Goal: Information Seeking & Learning: Check status

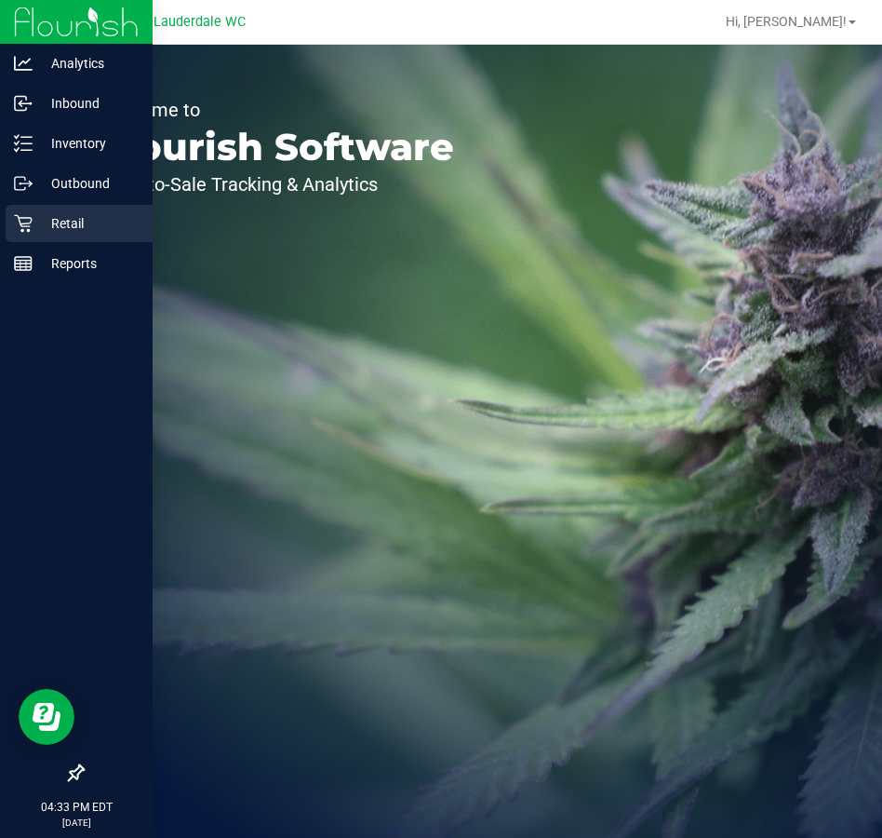
click at [34, 229] on p "Retail" at bounding box center [89, 223] width 112 height 22
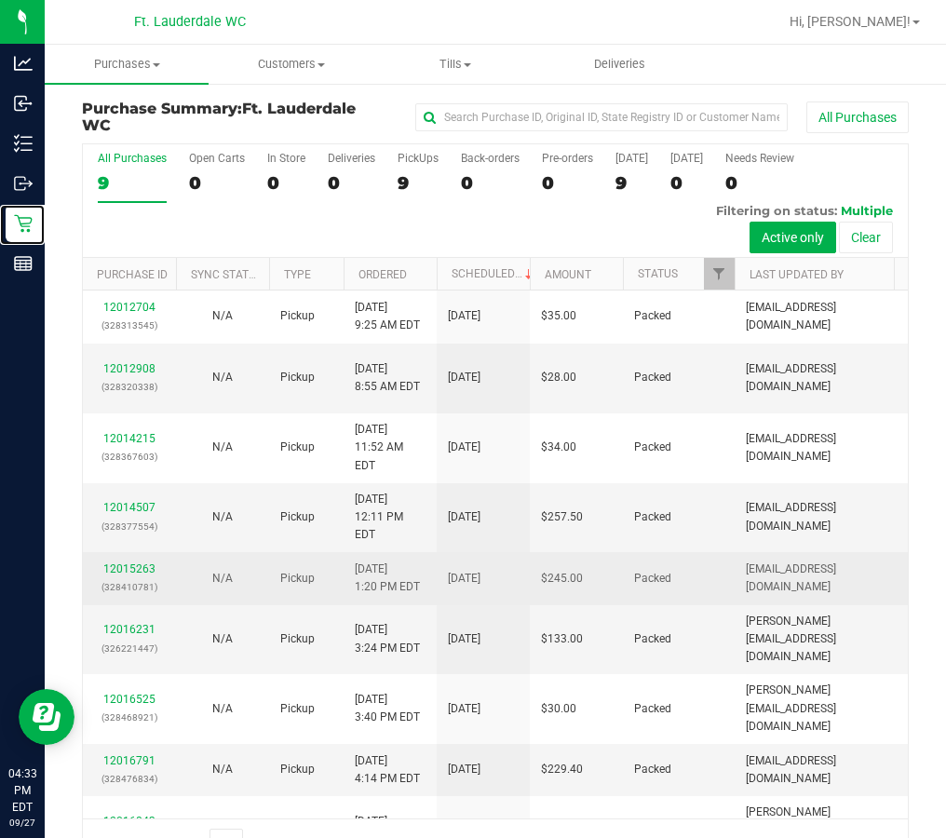
scroll to position [48, 0]
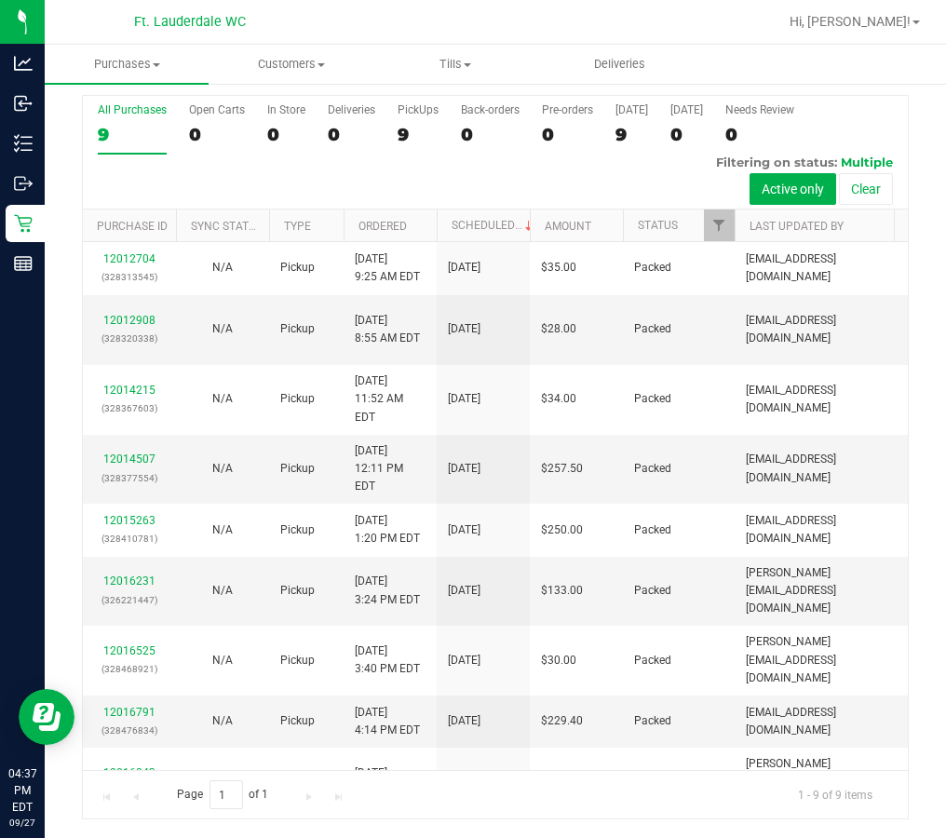
drag, startPoint x: 203, startPoint y: 534, endPoint x: 664, endPoint y: 111, distance: 625.8
click at [664, 34] on div at bounding box center [555, 22] width 444 height 36
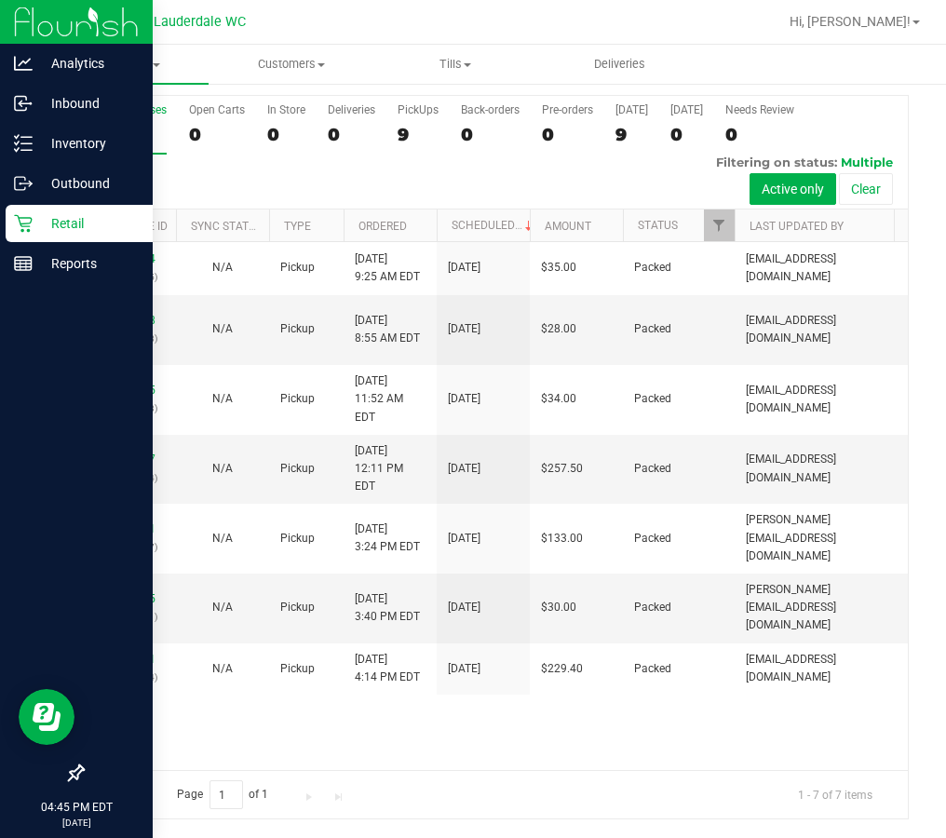
click at [22, 225] on icon at bounding box center [23, 223] width 19 height 19
click at [51, 254] on p "Reports" at bounding box center [89, 263] width 112 height 22
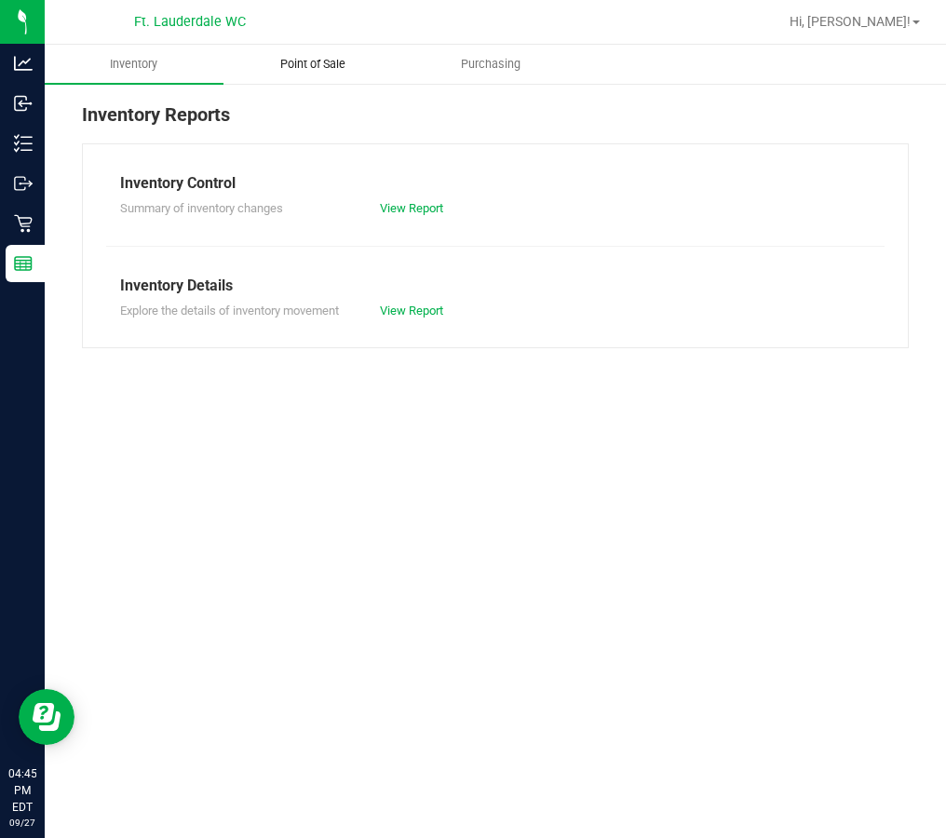
click at [310, 53] on uib-tab-heading "Point of Sale" at bounding box center [312, 64] width 177 height 37
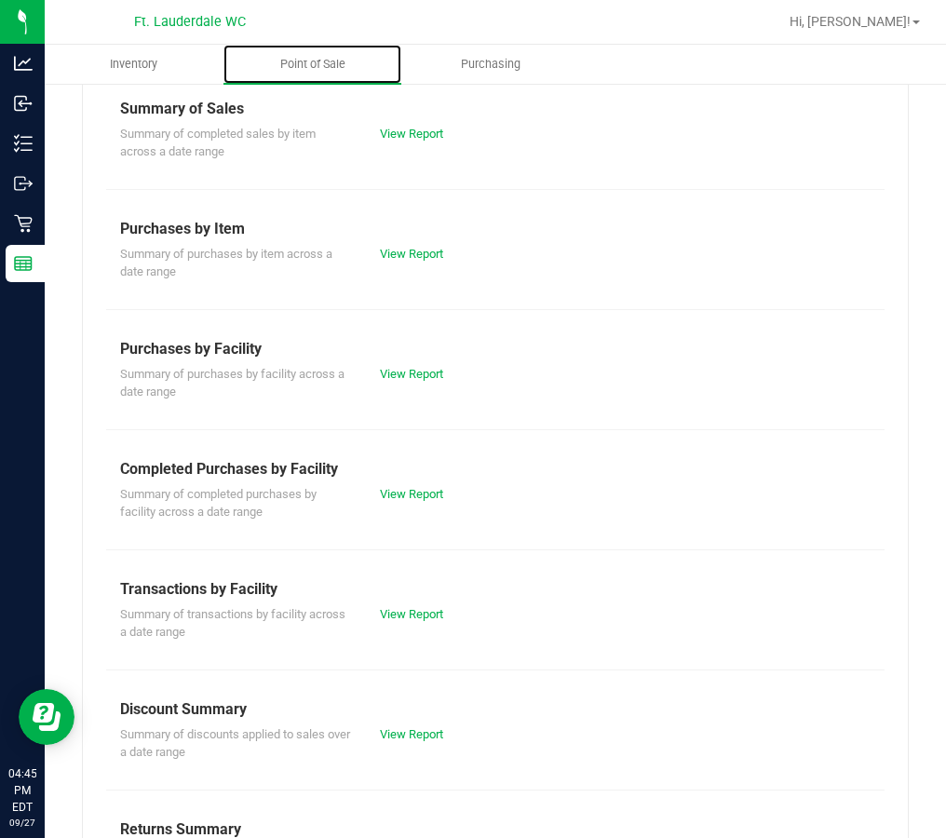
scroll to position [268, 0]
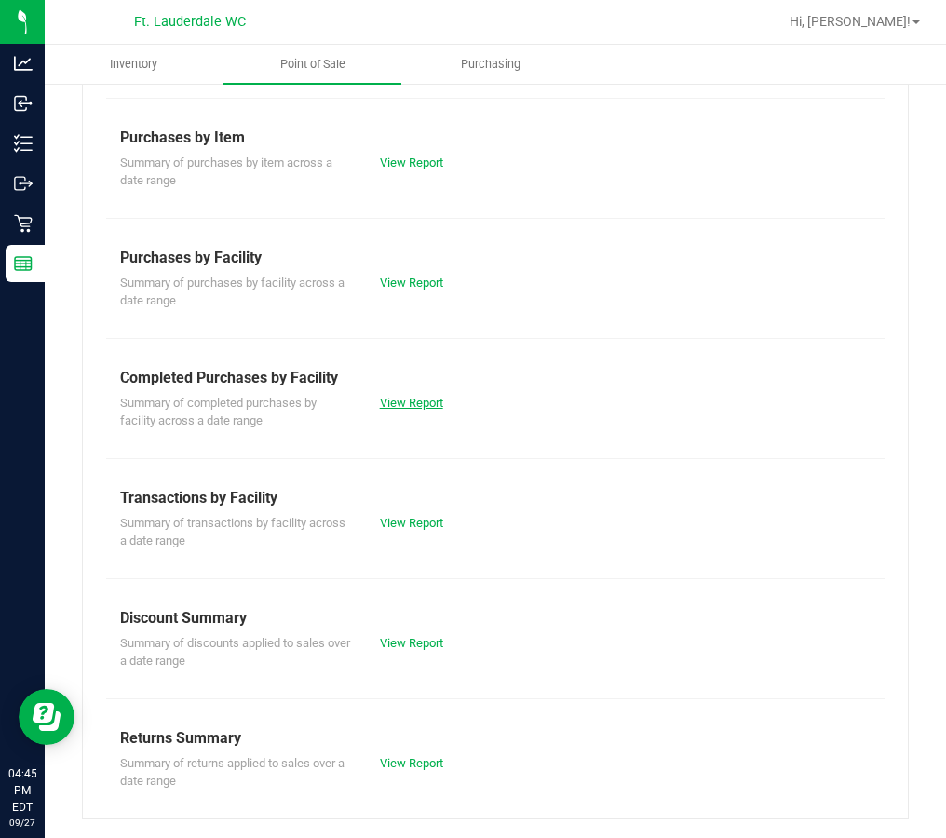
click at [428, 406] on link "View Report" at bounding box center [411, 403] width 63 height 14
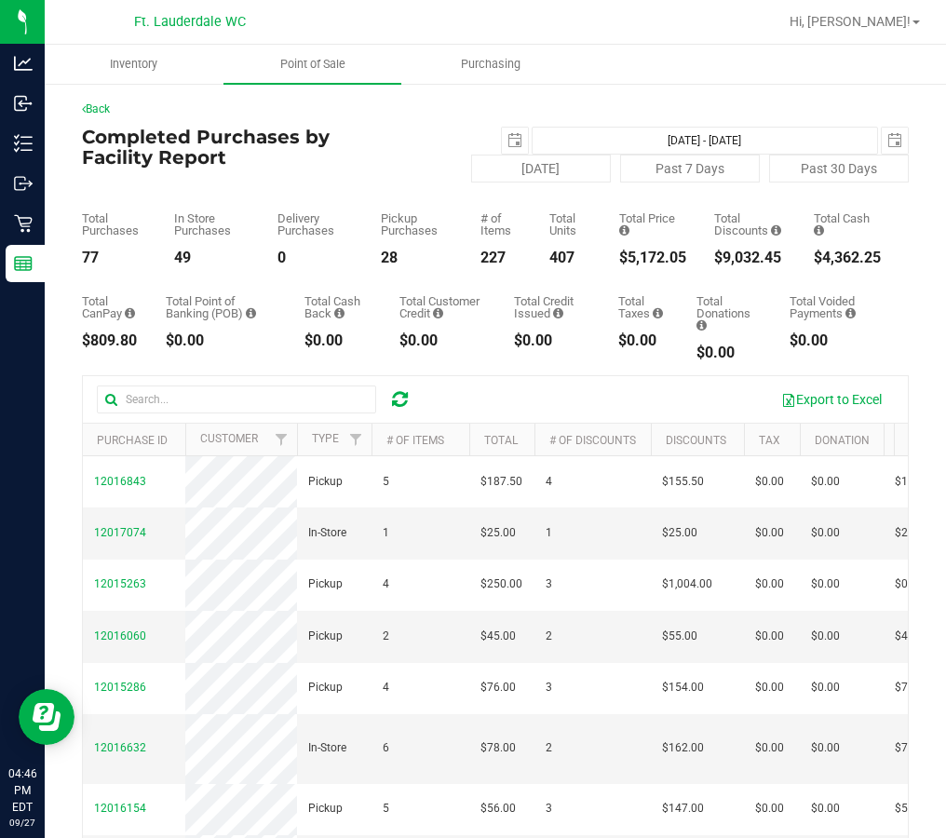
click at [240, 265] on div "Total CanPay $809.80 Total Point of Banking (POB) $0.00 Total Cash Back $0.00 T…" at bounding box center [495, 312] width 826 height 95
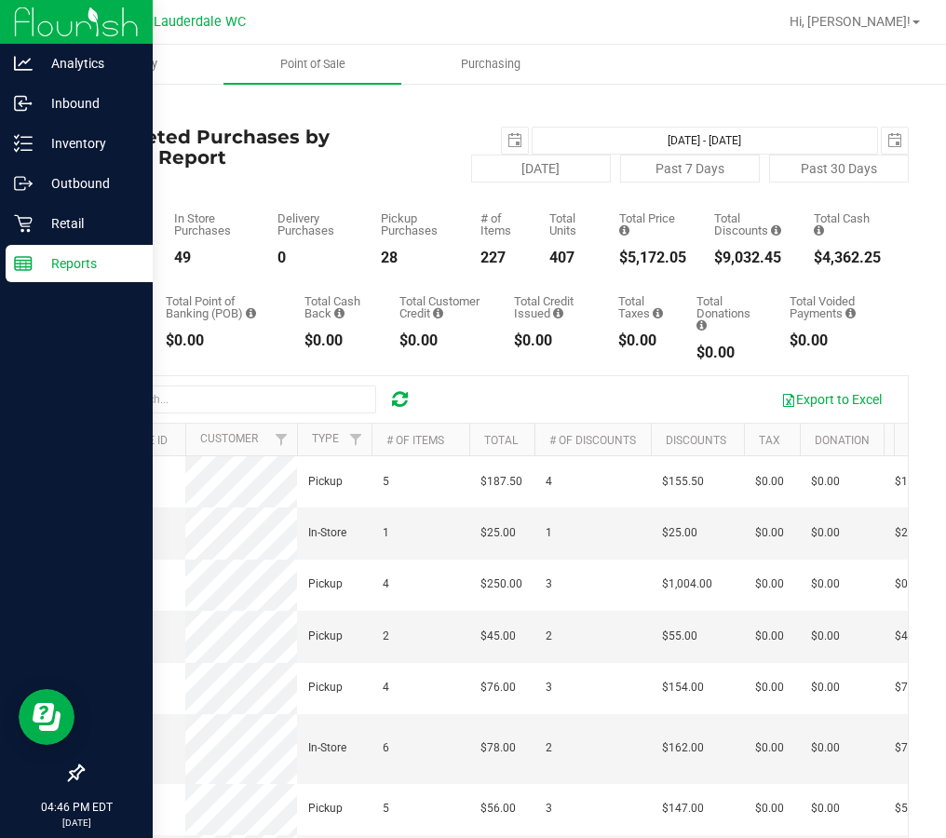
click at [44, 263] on p "Reports" at bounding box center [89, 263] width 112 height 22
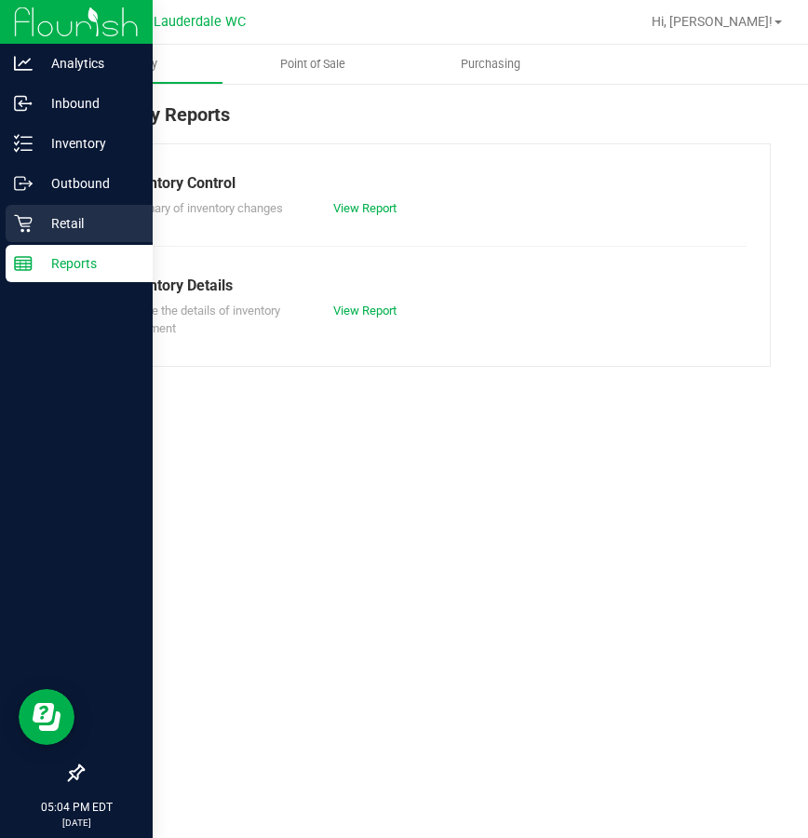
click at [35, 221] on p "Retail" at bounding box center [89, 223] width 112 height 22
